Goal: Information Seeking & Learning: Find specific fact

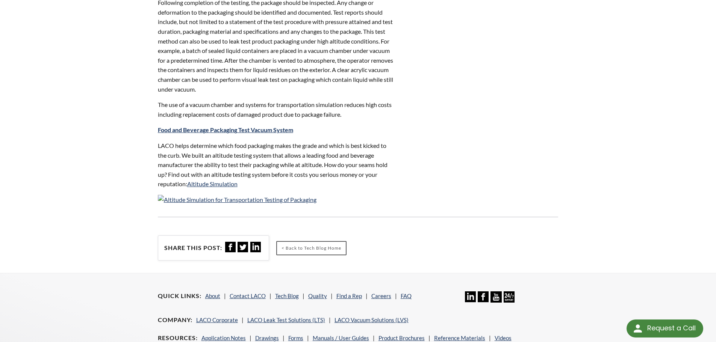
scroll to position [601, 0]
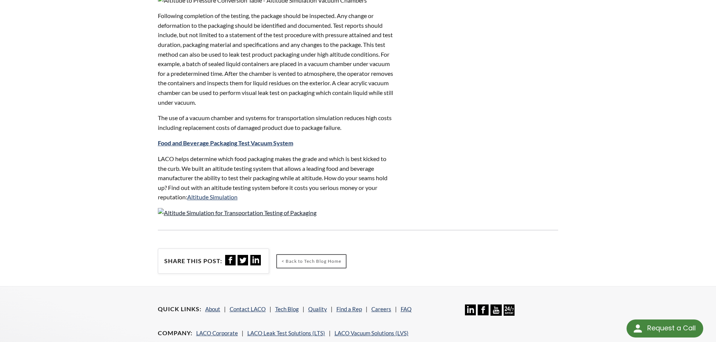
click at [279, 215] on img at bounding box center [237, 213] width 159 height 10
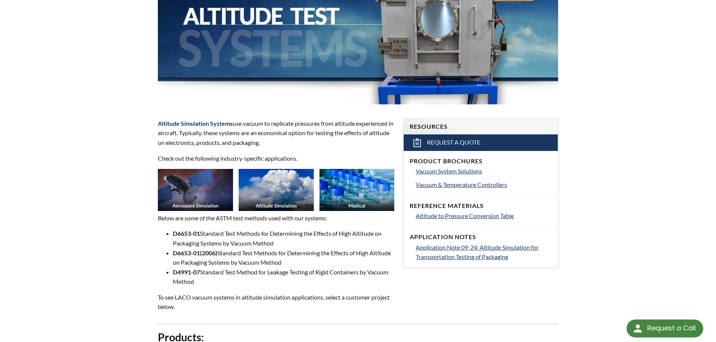
scroll to position [150, 0]
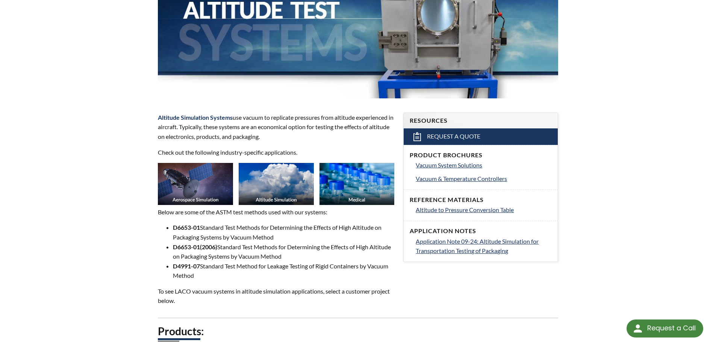
select select "Language Translate Widget"
drag, startPoint x: 200, startPoint y: 228, endPoint x: 172, endPoint y: 228, distance: 28.2
click at [172, 228] on ul "D6653-01 Standard Test Methods for Determining the Effects of High Altitude on …" at bounding box center [276, 252] width 237 height 58
copy strong "D6653-01"
